Goal: Check status: Check status

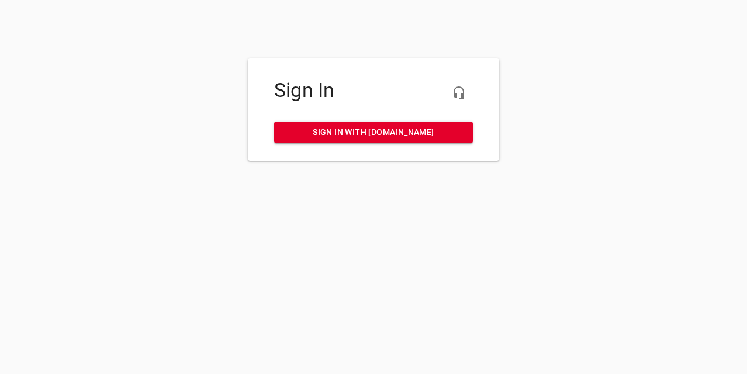
click at [366, 127] on span "Sign in with [DOMAIN_NAME]" at bounding box center [374, 132] width 180 height 15
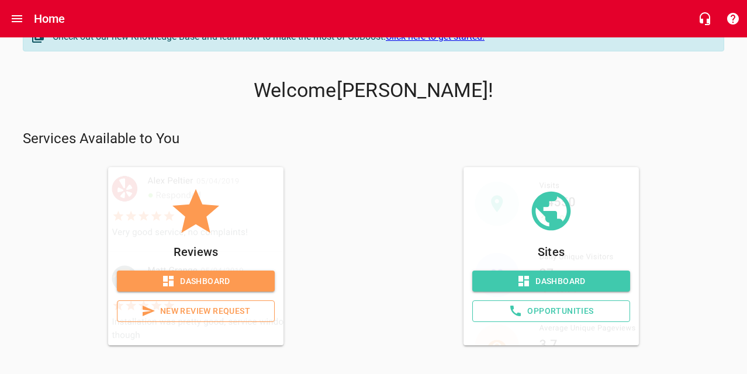
scroll to position [24, 0]
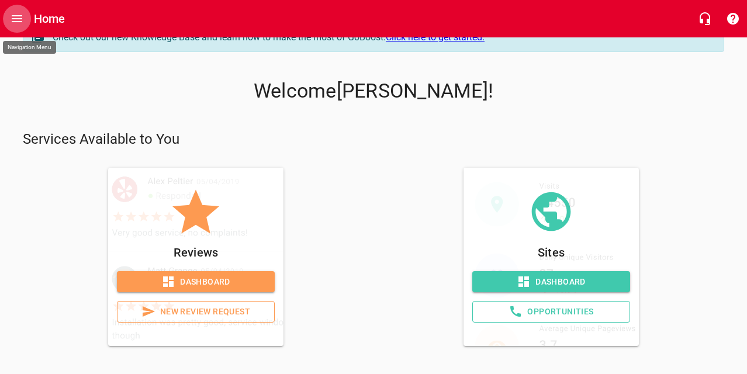
click at [9, 16] on button "Open drawer" at bounding box center [17, 19] width 28 height 28
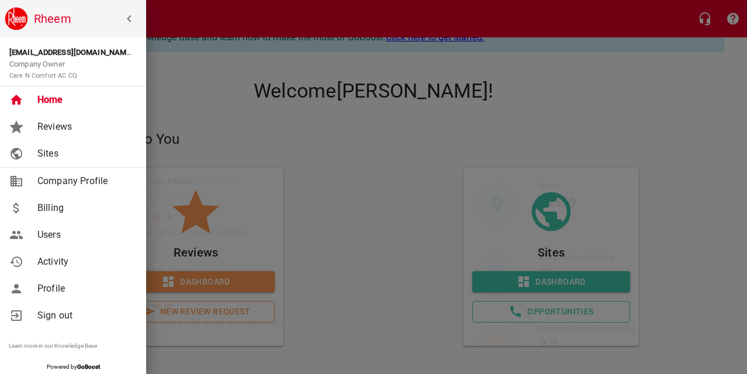
click at [42, 210] on span "Billing" at bounding box center [84, 208] width 95 height 14
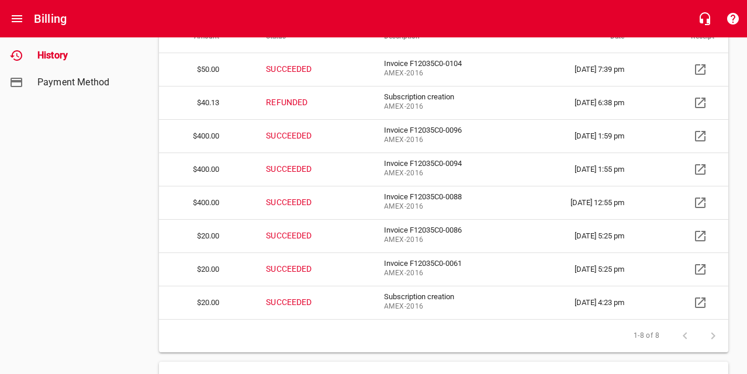
scroll to position [132, 0]
click at [703, 237] on icon at bounding box center [701, 236] width 14 height 14
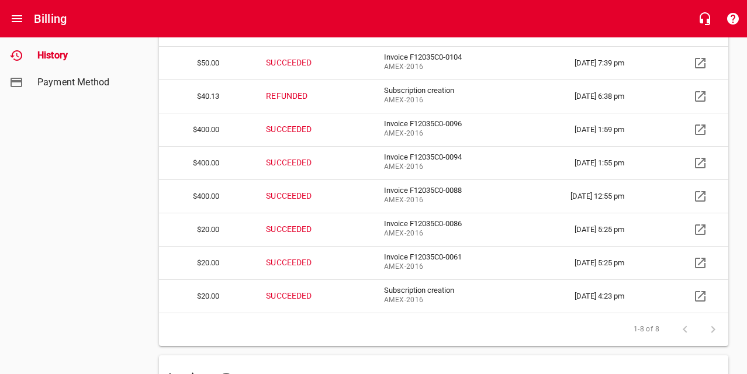
scroll to position [138, 0]
click at [701, 195] on icon at bounding box center [701, 197] width 14 height 14
click at [702, 163] on icon at bounding box center [701, 163] width 14 height 14
click at [700, 164] on icon at bounding box center [700, 163] width 11 height 11
click at [702, 162] on icon at bounding box center [700, 163] width 11 height 11
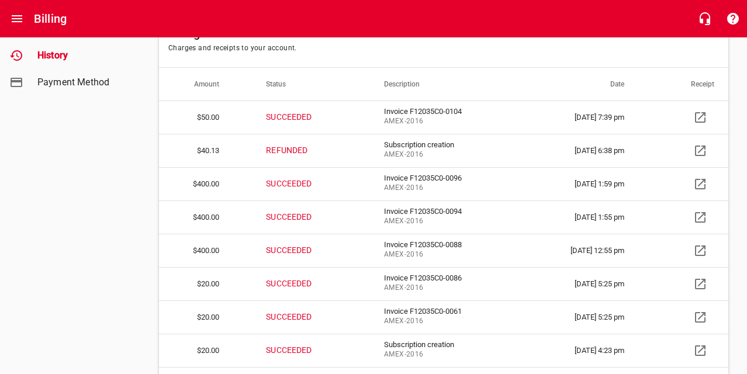
scroll to position [86, 0]
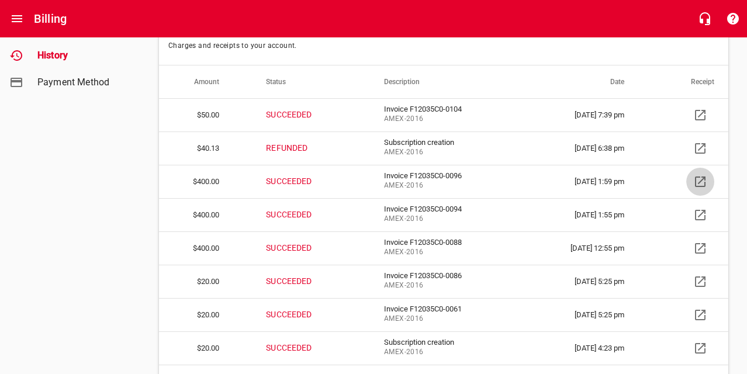
click at [694, 180] on icon at bounding box center [701, 182] width 14 height 14
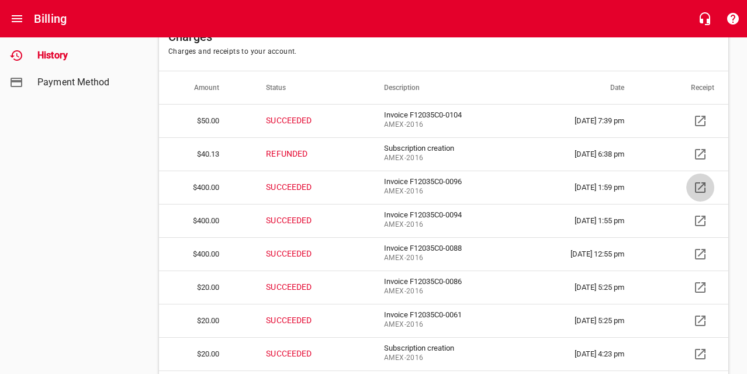
click at [699, 190] on icon at bounding box center [701, 188] width 14 height 14
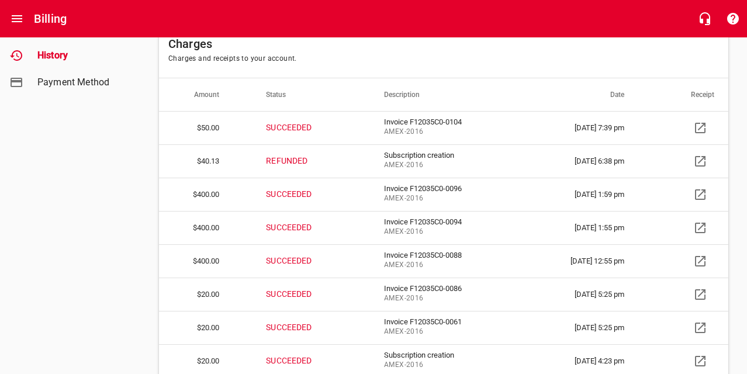
scroll to position [73, 0]
click at [701, 230] on icon at bounding box center [701, 228] width 14 height 14
click at [696, 128] on icon at bounding box center [701, 127] width 14 height 14
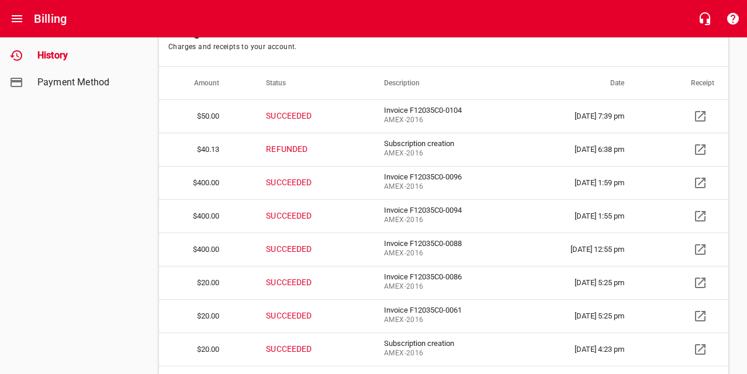
scroll to position [85, 0]
click at [699, 250] on icon at bounding box center [701, 250] width 14 height 14
click at [704, 150] on icon at bounding box center [701, 150] width 14 height 14
click at [702, 148] on icon at bounding box center [700, 149] width 11 height 11
click at [693, 118] on link at bounding box center [701, 116] width 28 height 28
